Goal: Navigation & Orientation: Find specific page/section

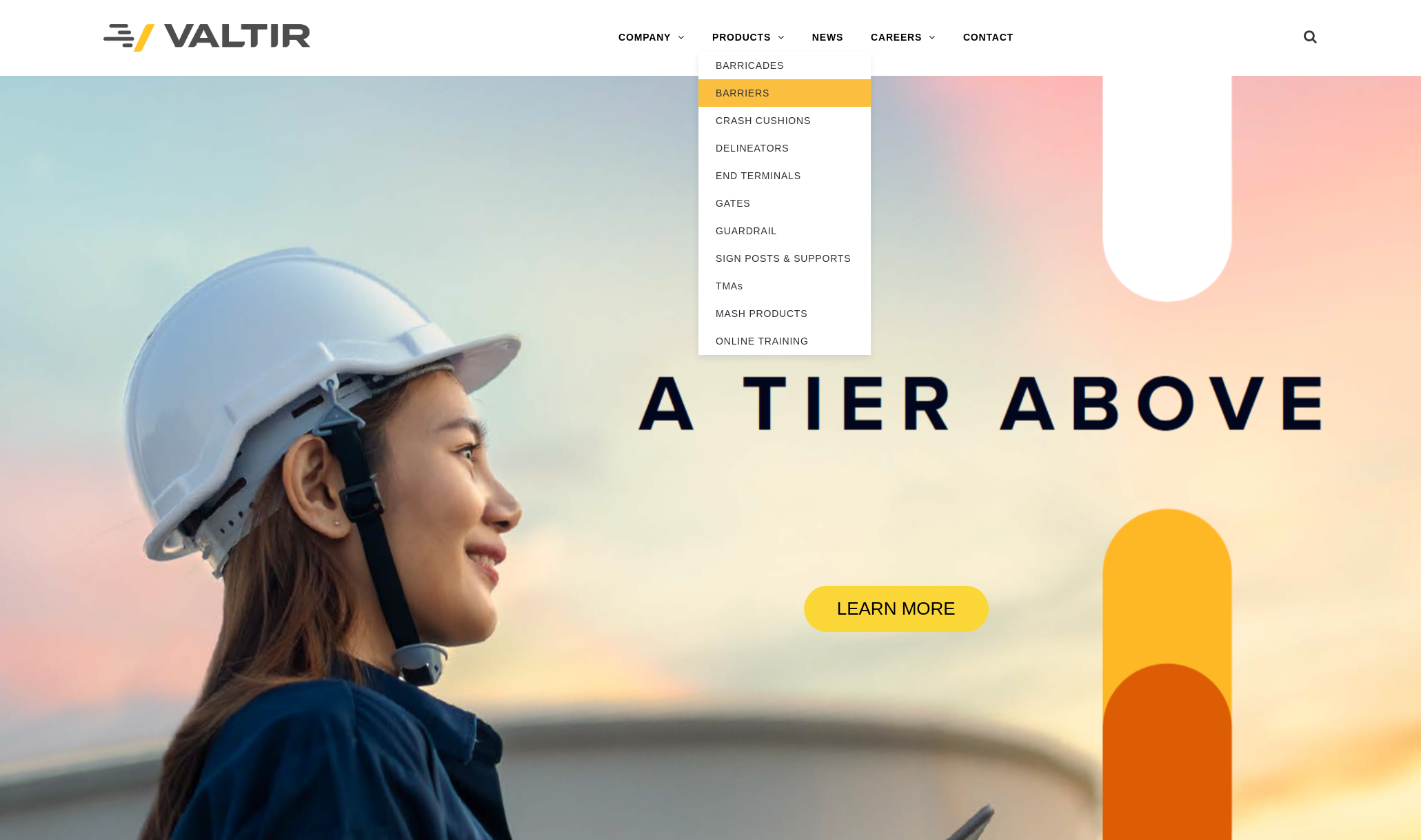
click at [774, 95] on link "BARRIERS" at bounding box center [784, 93] width 172 height 27
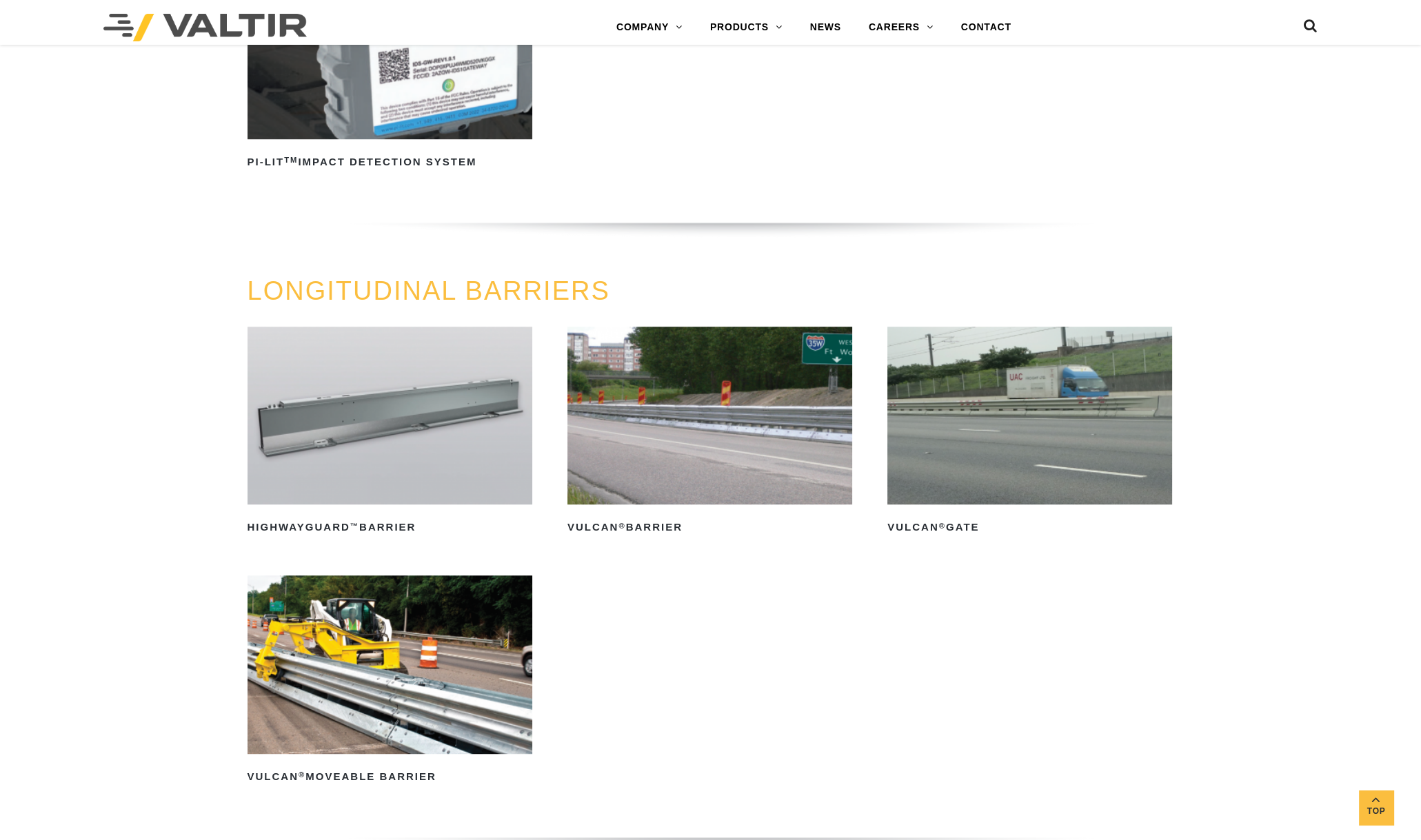
scroll to position [1465, 0]
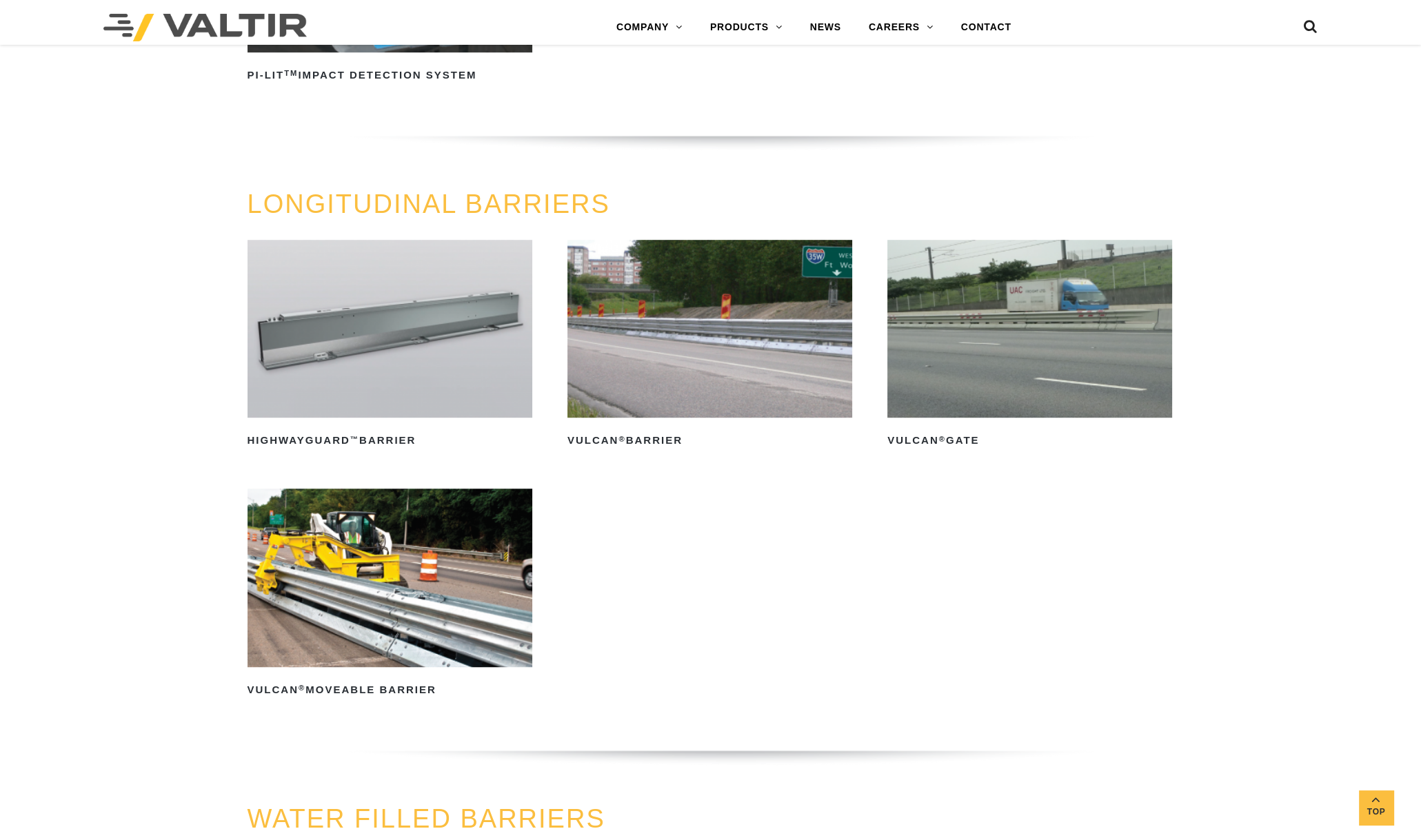
click at [458, 565] on img at bounding box center [390, 577] width 284 height 178
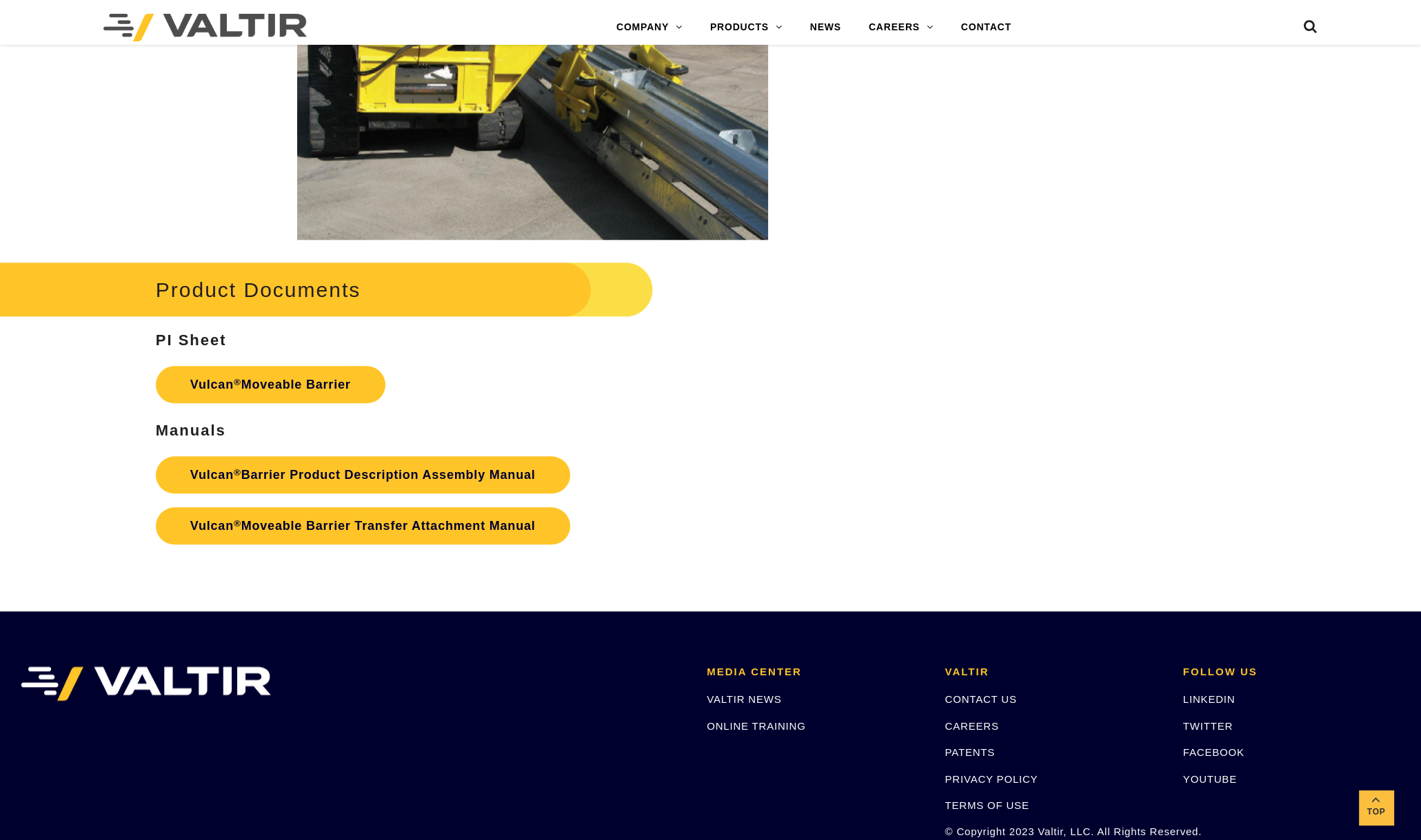
scroll to position [2325, 0]
